Goal: Task Accomplishment & Management: Manage account settings

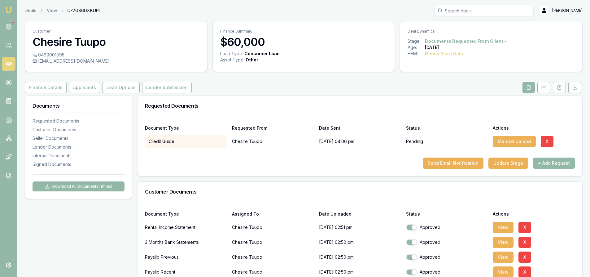
click at [10, 60] on link at bounding box center [9, 64] width 14 height 14
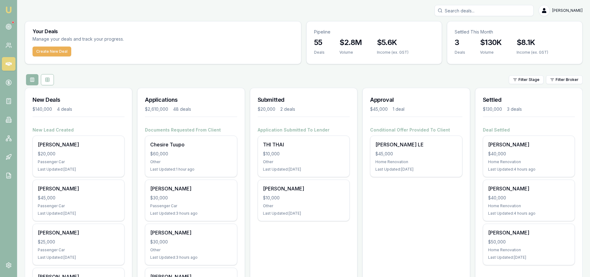
scroll to position [31, 0]
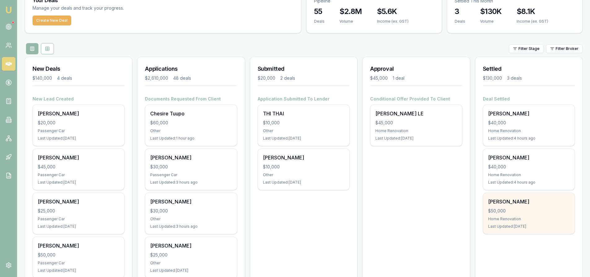
click at [512, 204] on div "[PERSON_NAME]" at bounding box center [528, 201] width 81 height 7
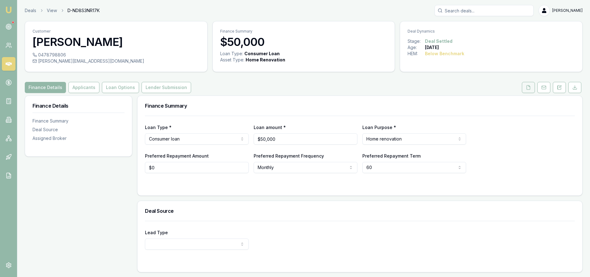
click at [529, 87] on icon at bounding box center [528, 87] width 5 height 5
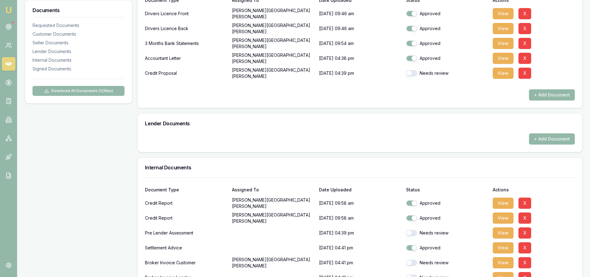
scroll to position [89, 0]
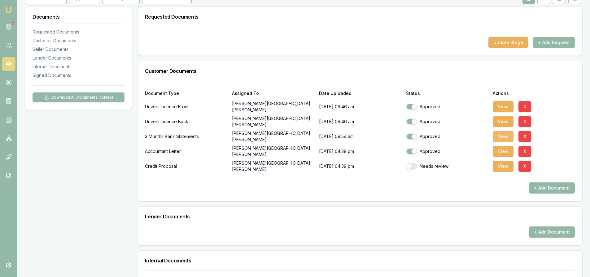
click at [504, 136] on button "View" at bounding box center [503, 136] width 21 height 11
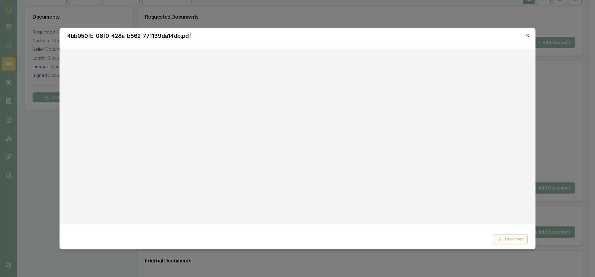
click at [399, 42] on div "4bb050fb-06f0-428a-b562-771139da14db.pdf" at bounding box center [297, 36] width 475 height 16
click at [530, 36] on icon "button" at bounding box center [527, 35] width 5 height 5
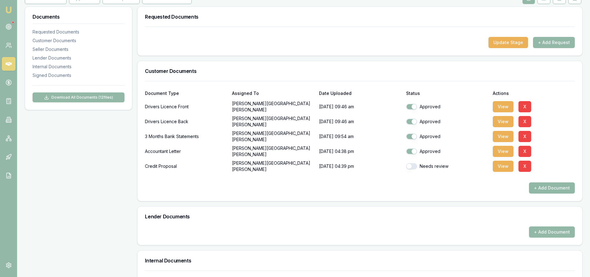
click at [548, 190] on button "+ Add Document" at bounding box center [552, 187] width 46 height 11
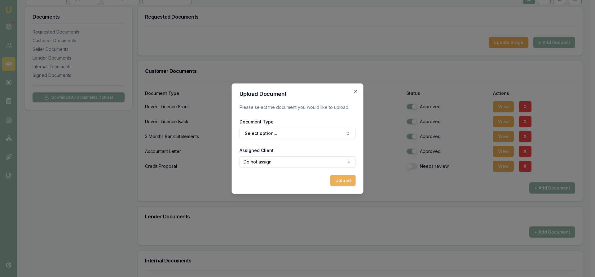
click at [357, 90] on icon "button" at bounding box center [355, 91] width 5 height 5
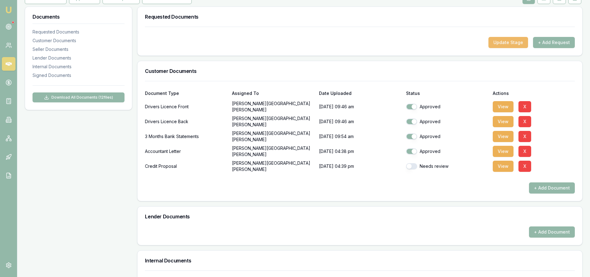
click at [510, 46] on button "Update Stage" at bounding box center [508, 42] width 40 height 11
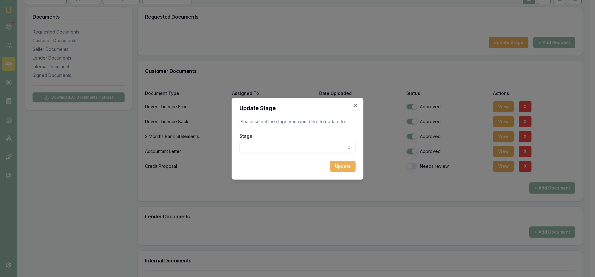
click at [272, 151] on body "Emu Broker Deals View D-ND8S3NR17K [PERSON_NAME] Toggle Menu Customer [PERSON_N…" at bounding box center [295, 49] width 590 height 277
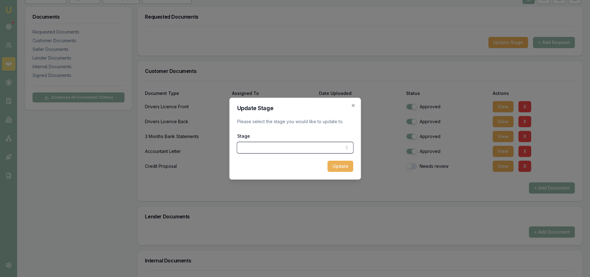
click at [368, 45] on div at bounding box center [295, 138] width 590 height 277
click at [352, 105] on icon "button" at bounding box center [353, 105] width 5 height 5
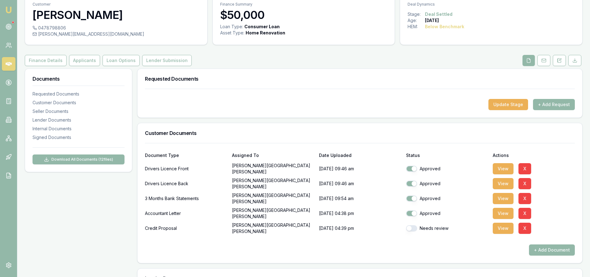
scroll to position [0, 0]
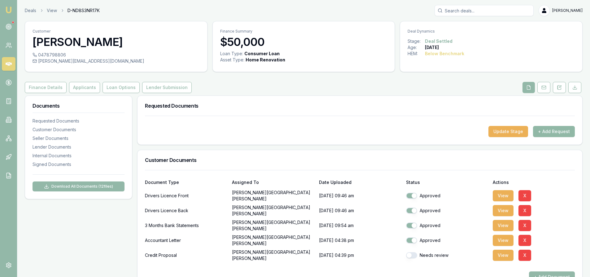
click at [557, 132] on button "+ Add Request" at bounding box center [554, 131] width 42 height 11
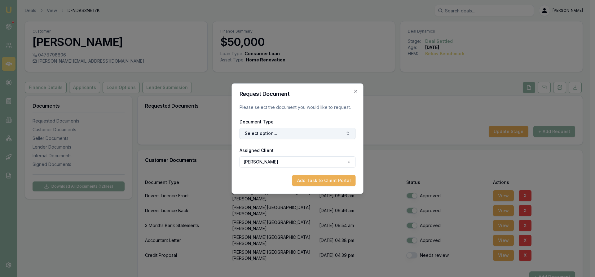
click at [279, 131] on button "Select option..." at bounding box center [297, 133] width 116 height 11
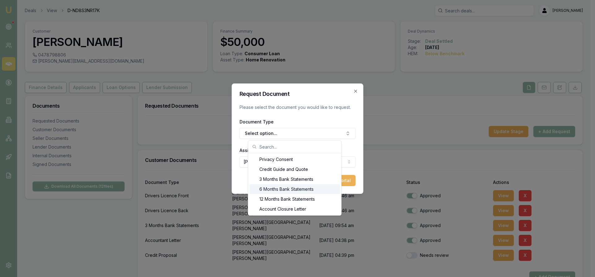
click at [276, 188] on div "6 Months Bank Statements" at bounding box center [294, 189] width 90 height 10
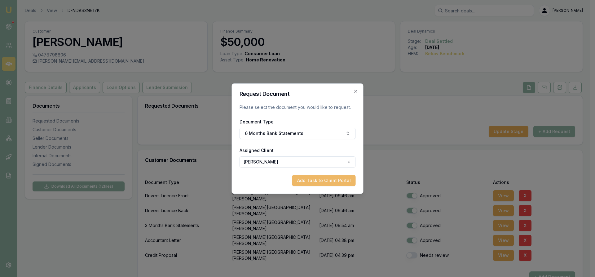
click at [304, 179] on button "Add Task to Client Portal" at bounding box center [323, 180] width 63 height 11
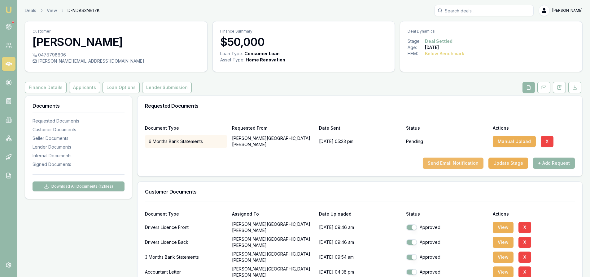
click at [471, 162] on button "Send Email Notification" at bounding box center [453, 162] width 61 height 11
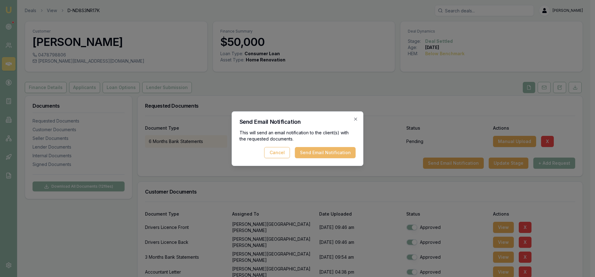
click at [322, 155] on button "Send Email Notification" at bounding box center [325, 152] width 61 height 11
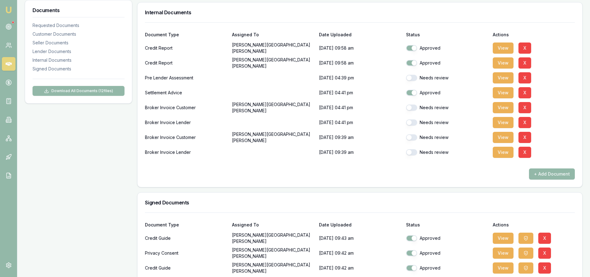
scroll to position [306, 0]
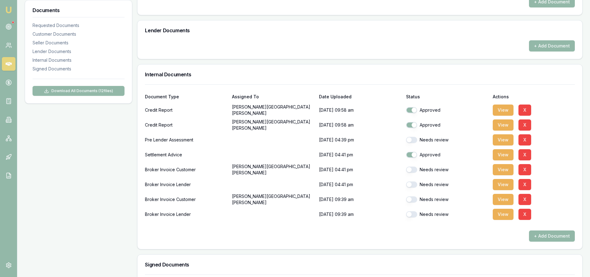
click at [417, 139] on button "button" at bounding box center [411, 140] width 11 height 6
checkbox input "true"
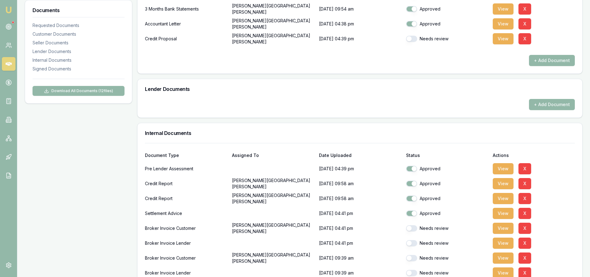
scroll to position [217, 0]
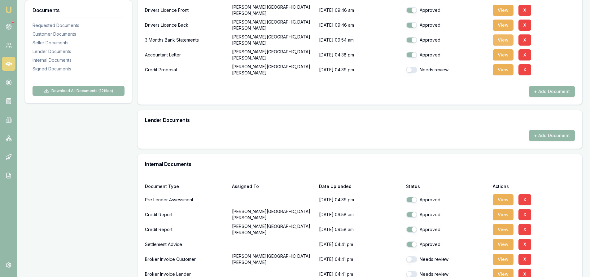
click at [504, 41] on button "View" at bounding box center [503, 39] width 21 height 11
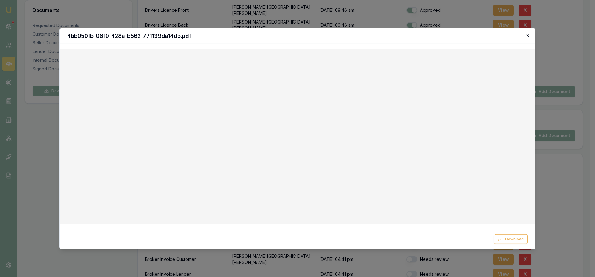
click at [526, 36] on icon "button" at bounding box center [527, 35] width 3 height 3
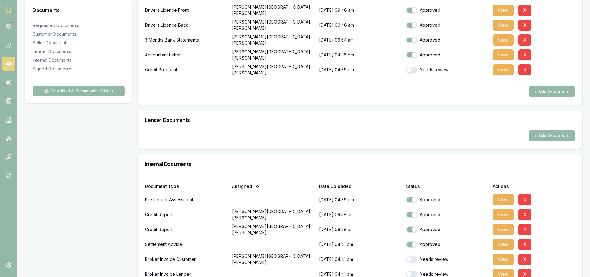
checkbox input "false"
checkbox input "true"
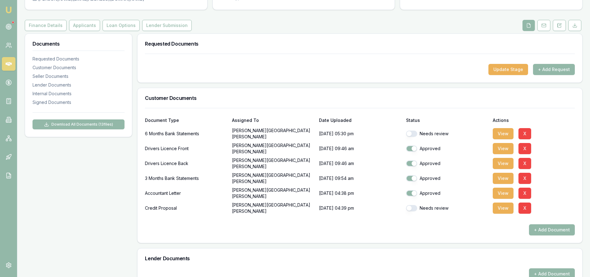
scroll to position [93, 0]
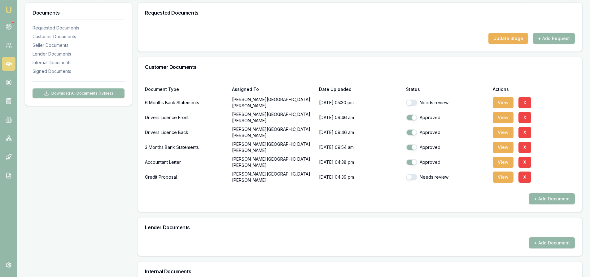
click at [343, 214] on div "Requested Documents Update Stage + Add Request Customer Documents Document Type…" at bounding box center [359, 281] width 445 height 559
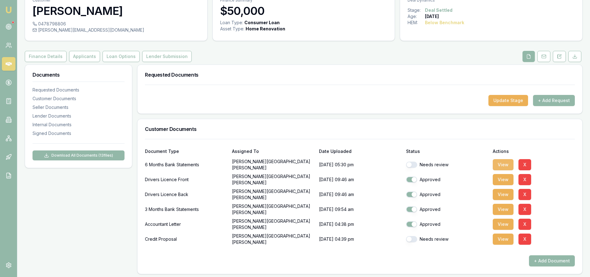
click at [502, 166] on button "View" at bounding box center [503, 164] width 21 height 11
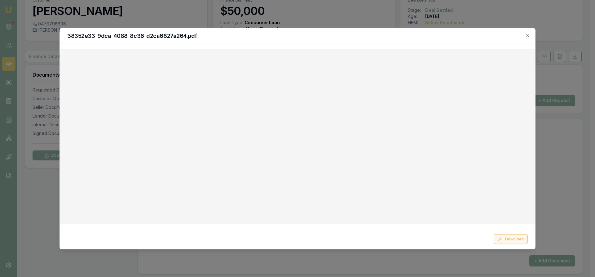
drag, startPoint x: 491, startPoint y: 238, endPoint x: 497, endPoint y: 240, distance: 6.7
click at [491, 240] on div "Download" at bounding box center [297, 239] width 460 height 10
click at [499, 240] on icon at bounding box center [500, 239] width 4 height 1
click at [504, 240] on button "Download" at bounding box center [510, 239] width 34 height 10
click at [527, 35] on icon "button" at bounding box center [527, 35] width 5 height 5
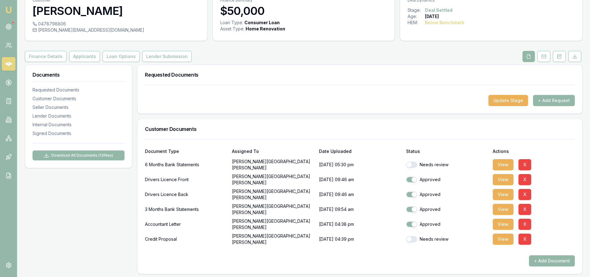
scroll to position [0, 0]
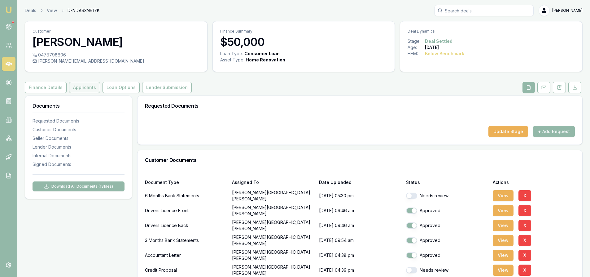
click at [93, 89] on button "Applicants" at bounding box center [84, 87] width 31 height 11
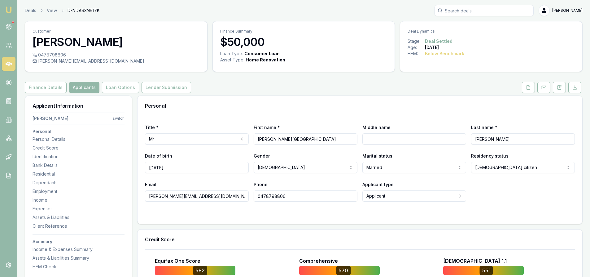
scroll to position [124, 0]
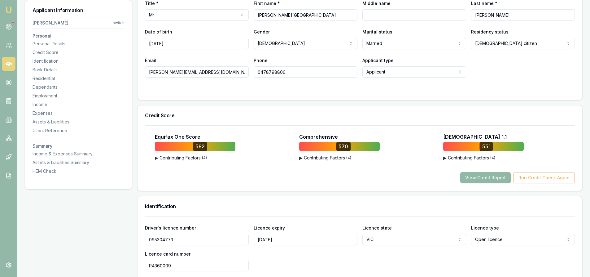
click at [485, 180] on button "View Credit Report" at bounding box center [485, 177] width 50 height 11
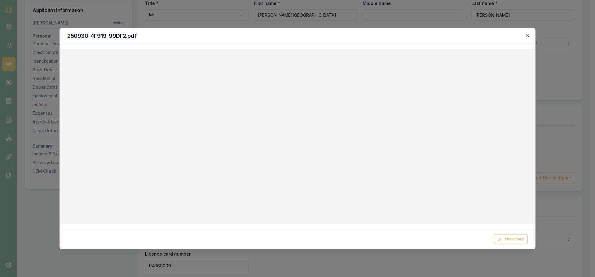
click at [560, 77] on div at bounding box center [297, 138] width 595 height 277
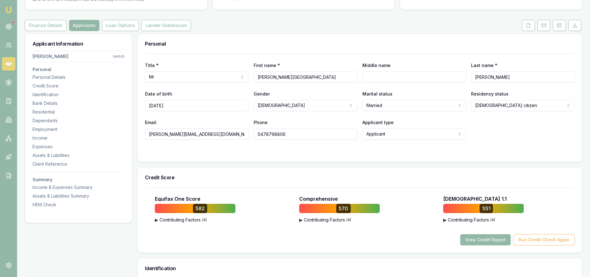
scroll to position [31, 0]
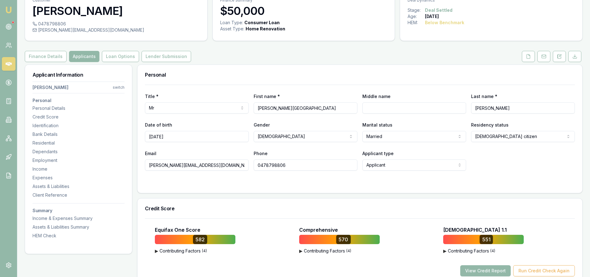
drag, startPoint x: 150, startPoint y: 165, endPoint x: 222, endPoint y: 164, distance: 72.2
click at [222, 164] on input "[PERSON_NAME][EMAIL_ADDRESS][DOMAIN_NAME]" at bounding box center [197, 164] width 104 height 11
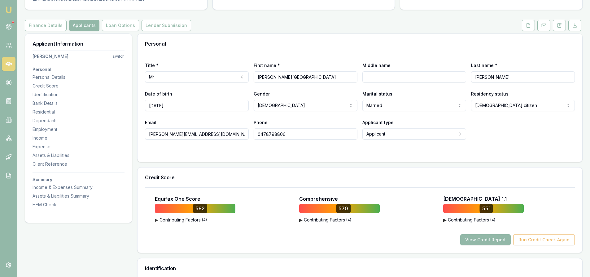
scroll to position [0, 0]
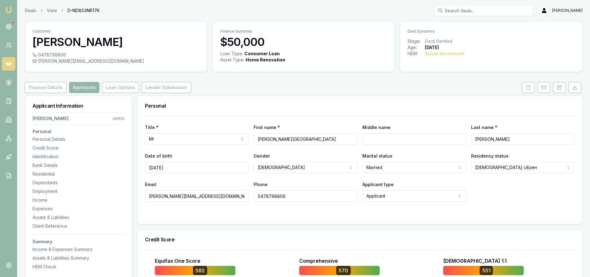
click at [275, 198] on input "0478798806" at bounding box center [306, 195] width 104 height 11
click at [524, 88] on button at bounding box center [528, 87] width 13 height 11
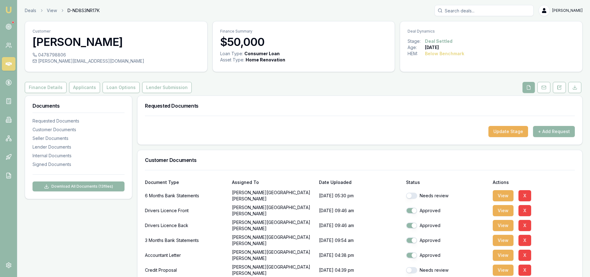
scroll to position [93, 0]
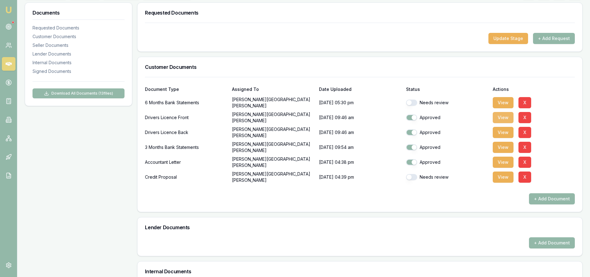
click at [504, 119] on button "View" at bounding box center [503, 117] width 21 height 11
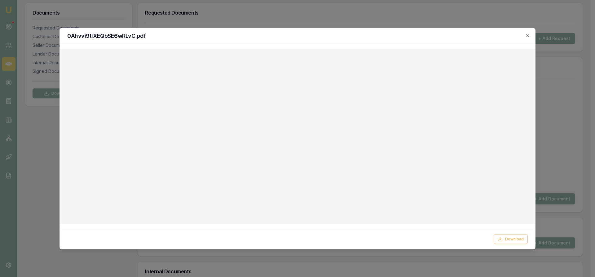
click at [576, 117] on div at bounding box center [297, 138] width 595 height 277
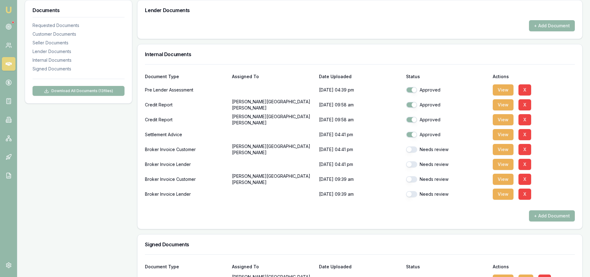
scroll to position [382, 0]
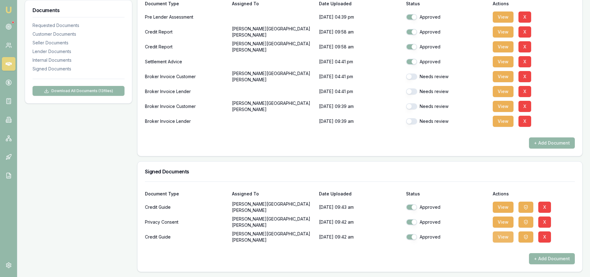
click at [501, 238] on button "View" at bounding box center [503, 236] width 21 height 11
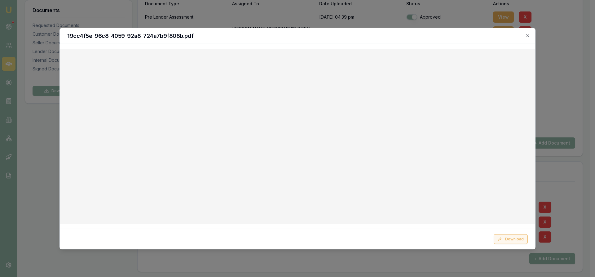
click at [511, 240] on button "Download" at bounding box center [510, 239] width 34 height 10
click at [563, 48] on div at bounding box center [297, 138] width 595 height 277
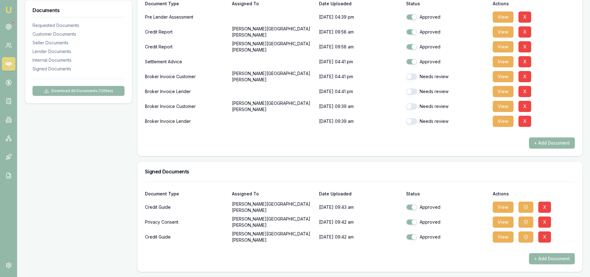
click at [271, 253] on div "+ Add Document" at bounding box center [360, 258] width 430 height 11
